Goal: Task Accomplishment & Management: Use online tool/utility

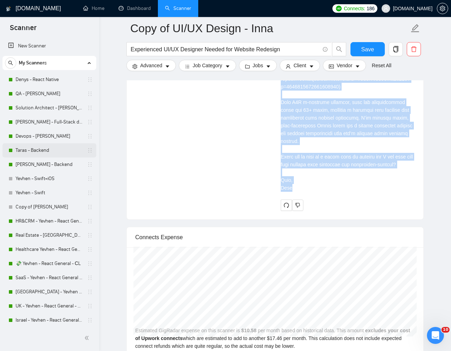
click at [29, 150] on link "Taras - Backend" at bounding box center [49, 150] width 67 height 14
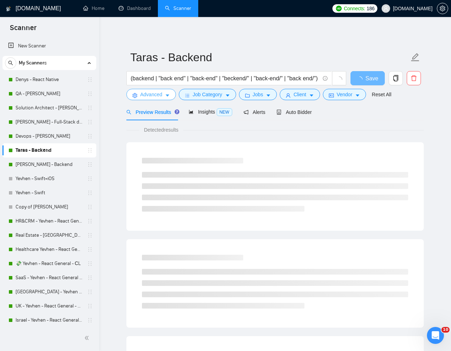
click at [143, 97] on span "Advanced" at bounding box center [151, 95] width 22 height 8
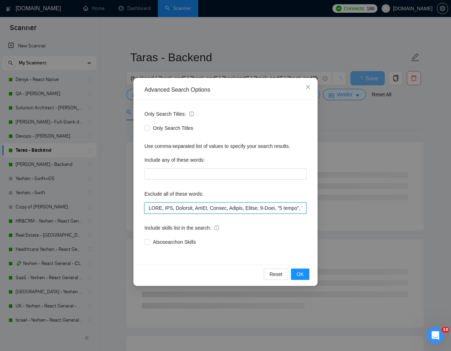
click at [146, 210] on input "text" at bounding box center [225, 207] width 162 height 11
drag, startPoint x: 148, startPoint y: 208, endPoint x: 174, endPoint y: 207, distance: 26.6
click at [174, 207] on input "text" at bounding box center [225, 207] width 162 height 11
click at [148, 209] on input "text" at bounding box center [225, 207] width 162 height 11
click at [176, 208] on input "text" at bounding box center [225, 207] width 162 height 11
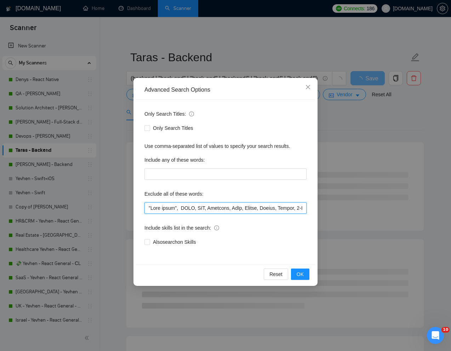
paste input ""Full stack""
click at [189, 209] on input "text" at bounding box center [225, 207] width 162 height 11
drag, startPoint x: 148, startPoint y: 207, endPoint x: 204, endPoint y: 207, distance: 56.3
click at [204, 207] on input "text" at bounding box center [225, 207] width 162 height 11
type input ""Full stack", "Full-stack", HTML, CSS, Supabase, DeFi, Golang, Golang, Golang, …"
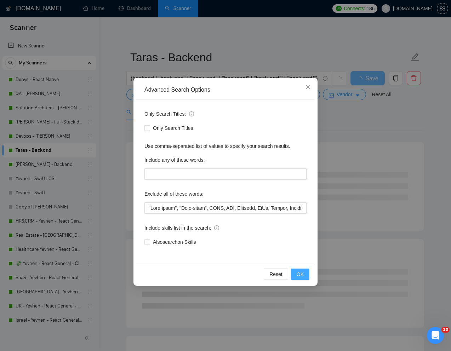
click at [302, 273] on span "OK" at bounding box center [300, 274] width 7 height 8
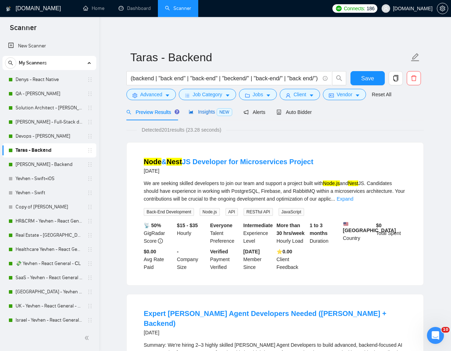
click at [207, 111] on span "Insights NEW" at bounding box center [210, 112] width 43 height 6
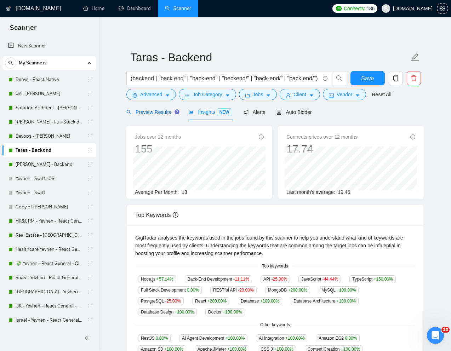
click at [155, 113] on span "Preview Results" at bounding box center [151, 112] width 51 height 6
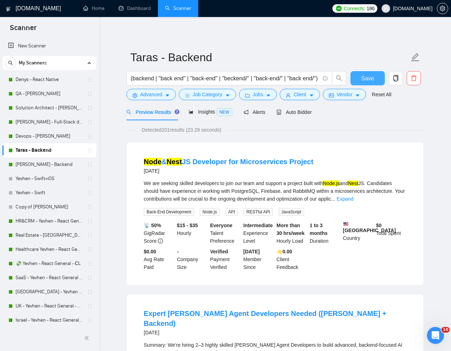
click at [369, 78] on span "Save" at bounding box center [367, 78] width 13 height 9
click at [33, 163] on link "[PERSON_NAME] - Backend" at bounding box center [49, 164] width 67 height 14
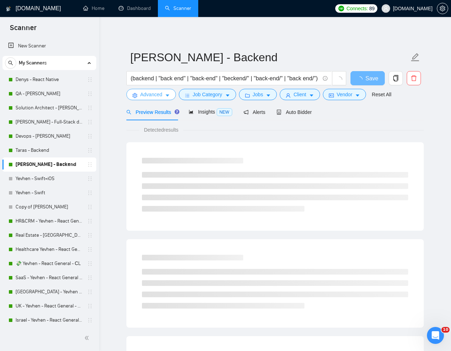
click at [150, 94] on span "Advanced" at bounding box center [151, 95] width 22 height 8
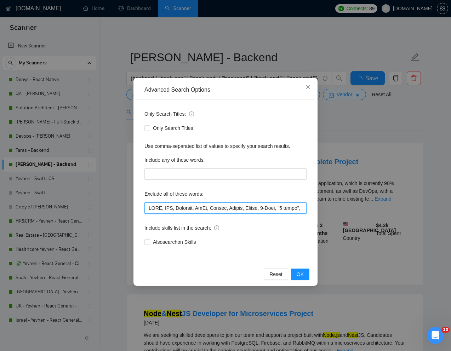
click at [146, 211] on input "text" at bounding box center [225, 207] width 162 height 11
paste input ""Full stack", "Full-stack""
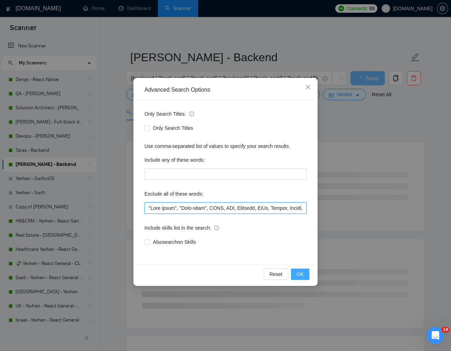
type input ""Full stack", "Full-stack", HTML, CSS, Supabase, DeFi, Golang, Golang, Golang, …"
click at [302, 271] on span "OK" at bounding box center [300, 274] width 7 height 8
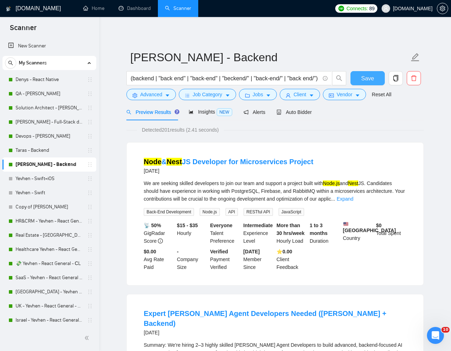
click at [368, 75] on span "Save" at bounding box center [367, 78] width 13 height 9
